Goal: Check status: Check status

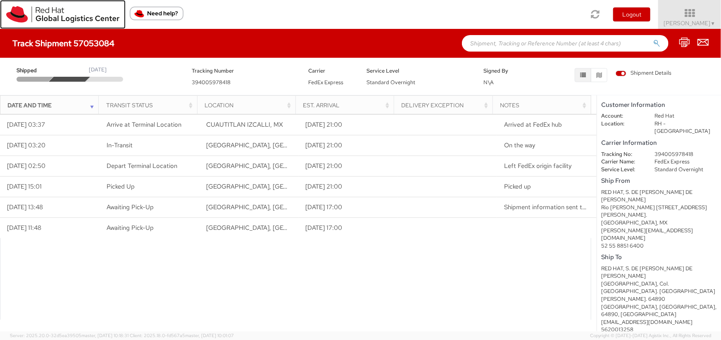
click at [45, 15] on img at bounding box center [62, 14] width 113 height 17
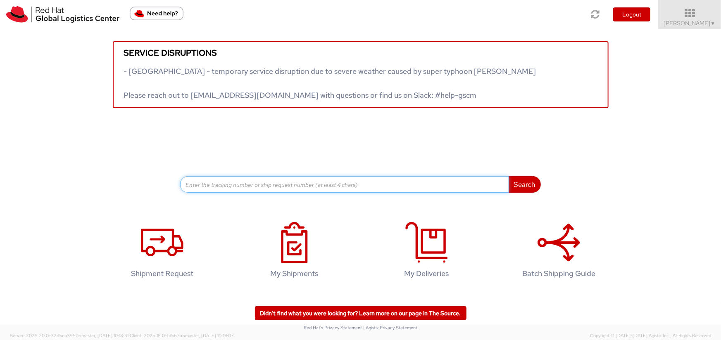
click at [268, 183] on input at bounding box center [344, 184] width 329 height 17
click at [285, 182] on input at bounding box center [344, 184] width 329 height 17
click at [321, 183] on input at bounding box center [344, 184] width 329 height 17
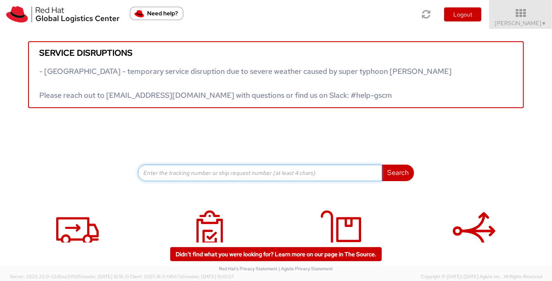
click at [167, 172] on input at bounding box center [260, 173] width 244 height 17
paste input "394005978418"
type input "394005978418"
click at [382, 165] on button "Search" at bounding box center [398, 173] width 32 height 17
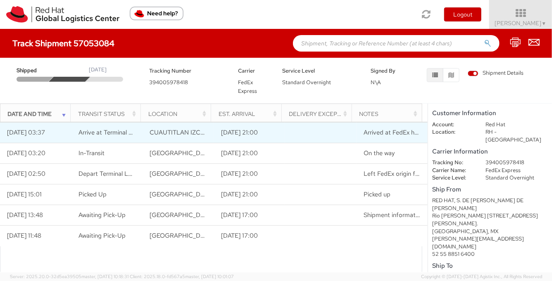
click at [385, 131] on span "Arrived at FedEx hub" at bounding box center [392, 132] width 58 height 8
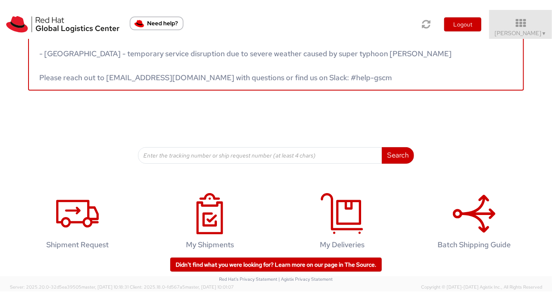
scroll to position [40, 0]
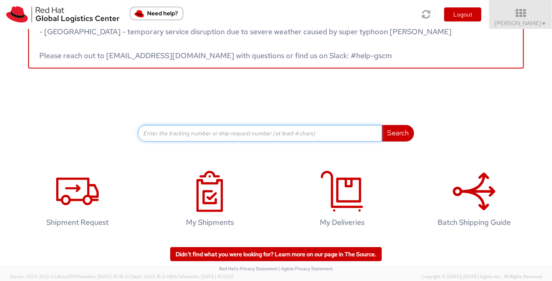
click at [254, 140] on input at bounding box center [260, 133] width 244 height 17
paste input "394005978418"
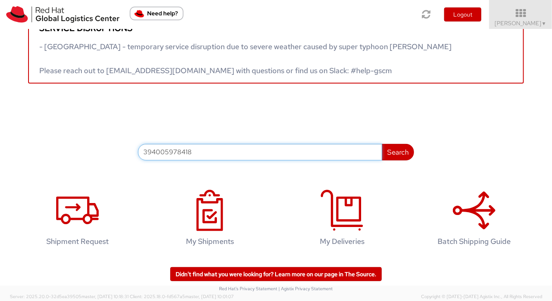
scroll to position [24, 0]
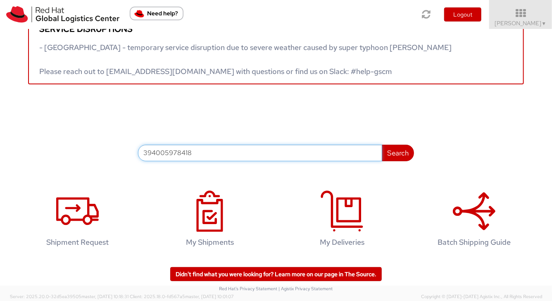
type input "394005978418"
